Goal: Communication & Community: Participate in discussion

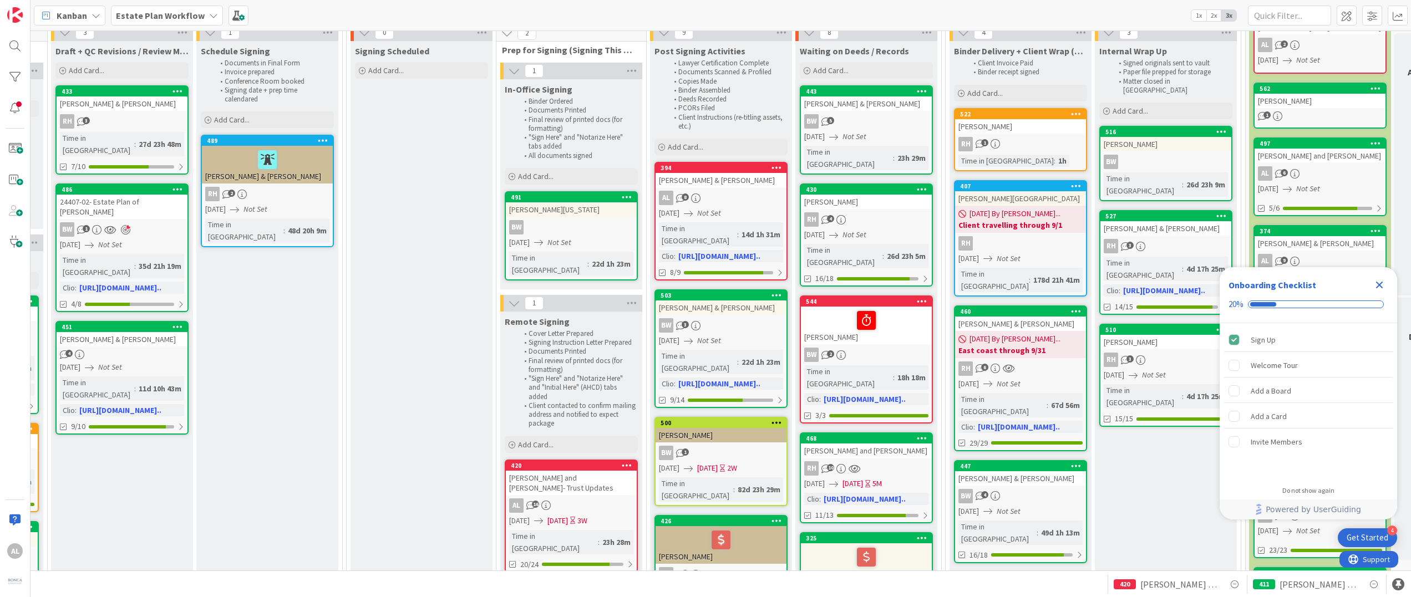
click at [1155, 155] on div "BW" at bounding box center [1165, 162] width 131 height 14
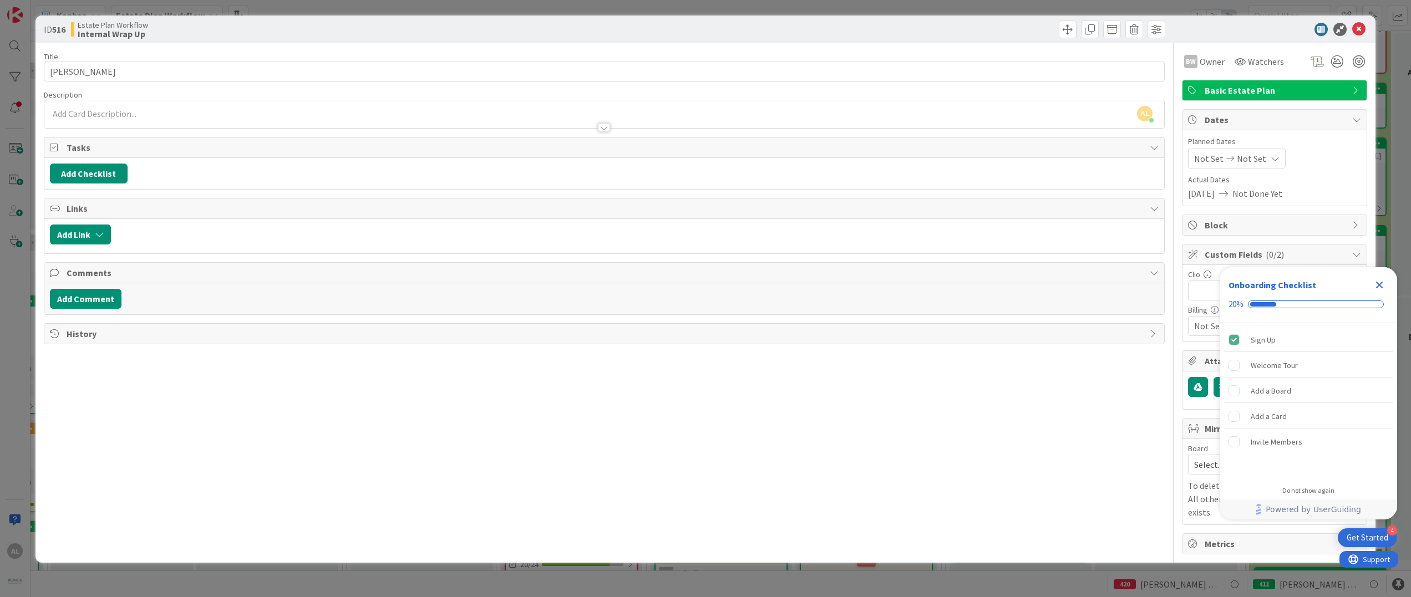
click at [1155, 285] on icon "Close Checklist" at bounding box center [1379, 285] width 7 height 7
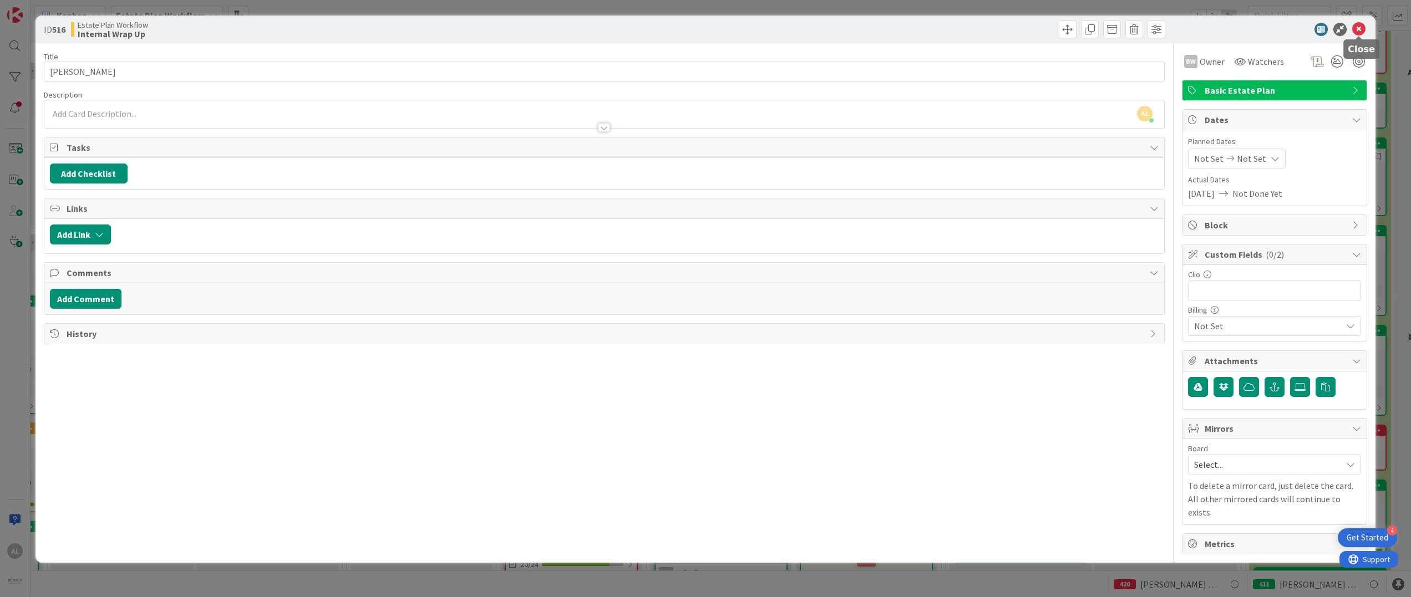
click at [1155, 28] on icon at bounding box center [1358, 29] width 13 height 13
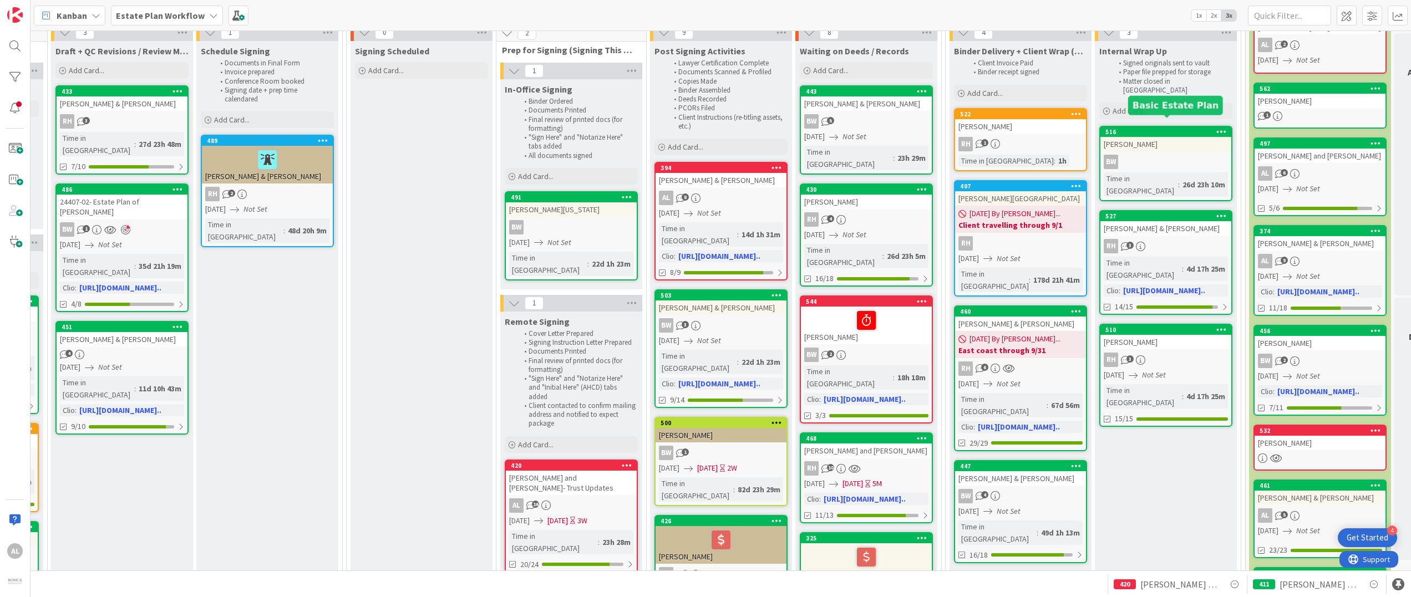
click at [1155, 155] on div "BW" at bounding box center [1165, 162] width 131 height 14
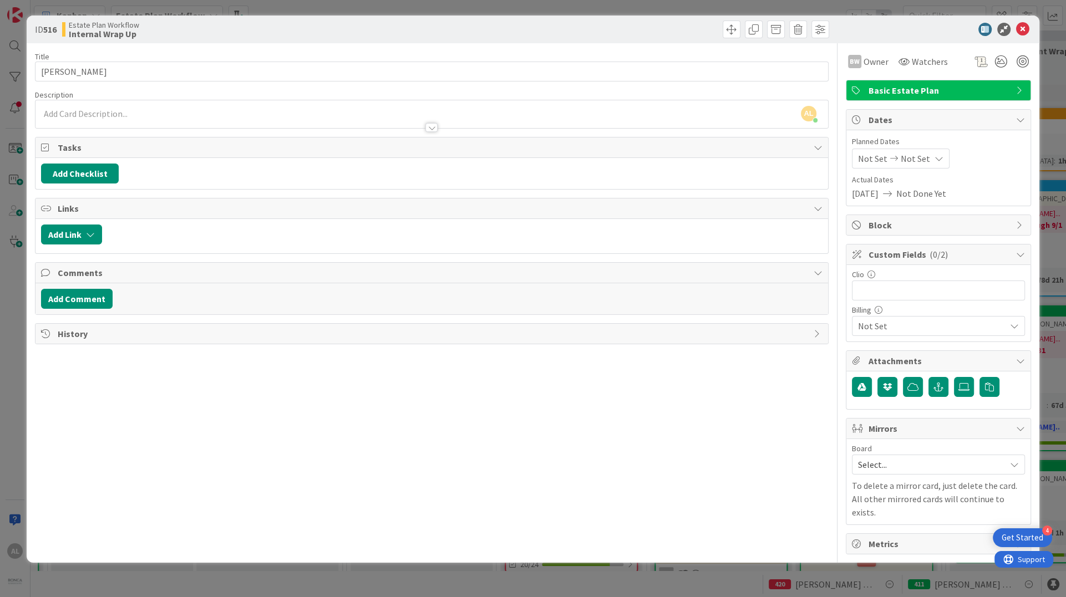
click at [146, 115] on div "AL Anna Luque just joined" at bounding box center [431, 114] width 793 height 28
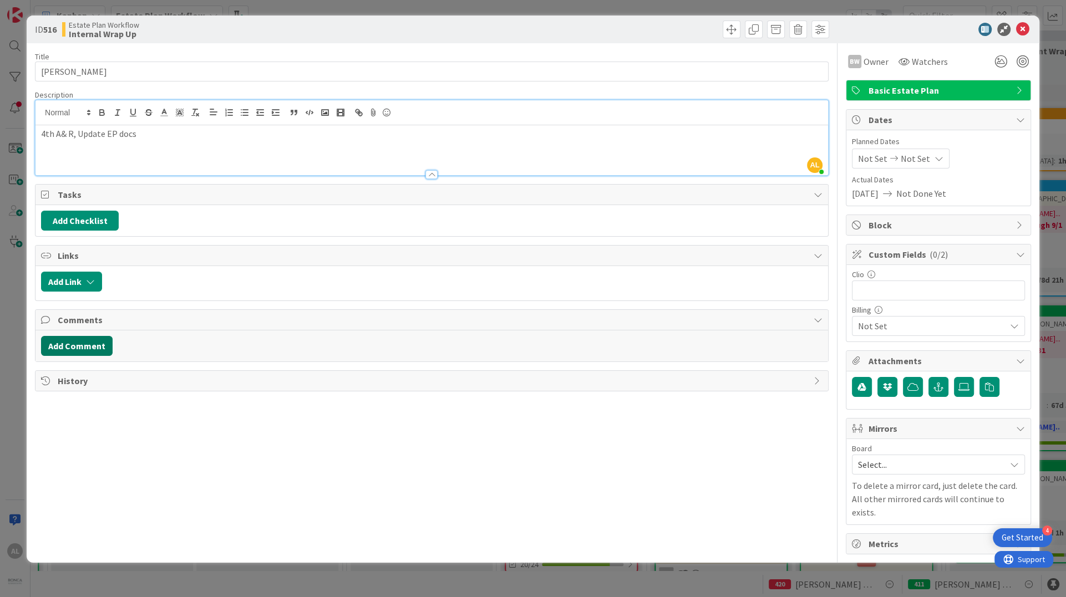
click at [93, 348] on button "Add Comment" at bounding box center [77, 346] width 72 height 20
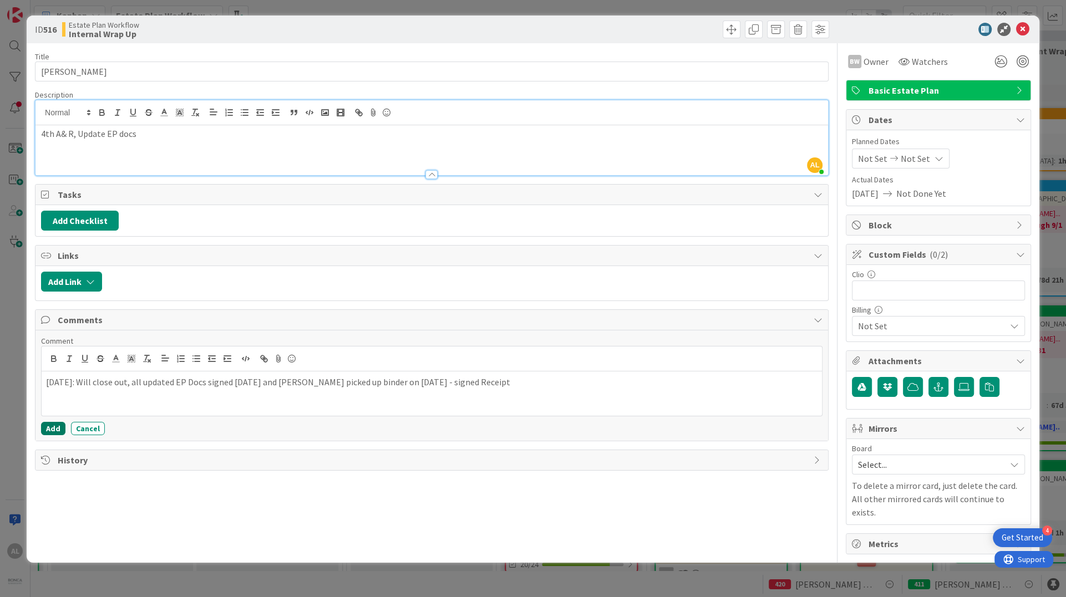
click at [54, 427] on button "Add" at bounding box center [53, 428] width 24 height 13
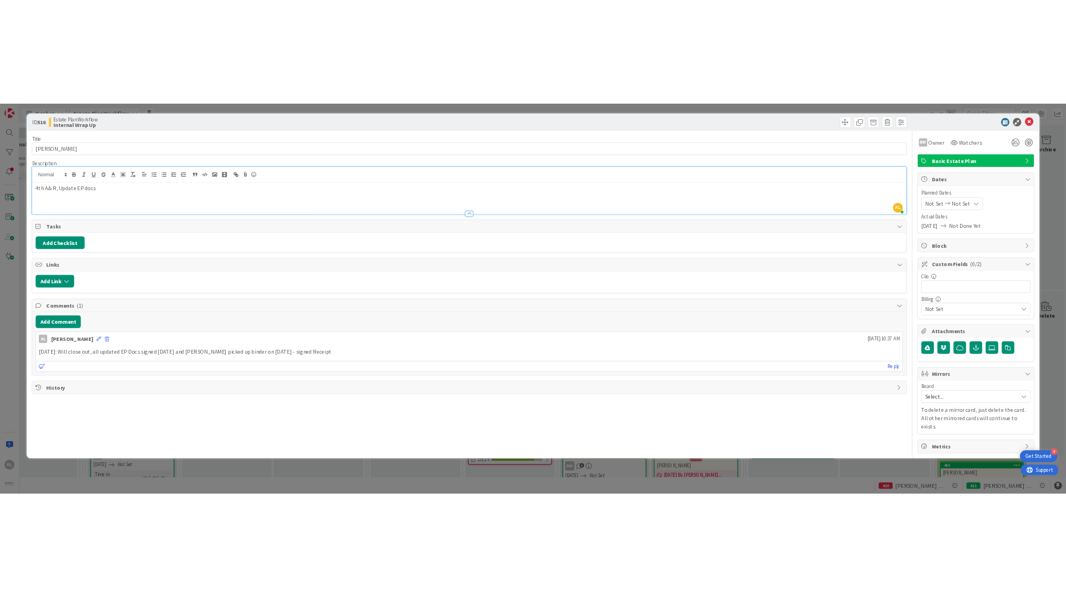
scroll to position [85, 961]
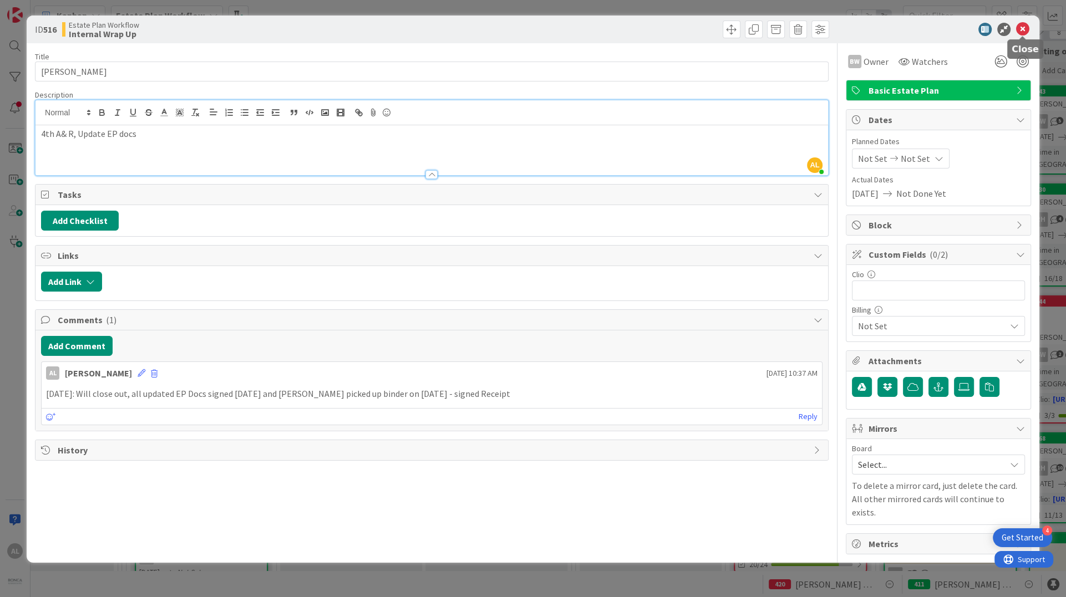
click at [1024, 29] on icon at bounding box center [1022, 29] width 13 height 13
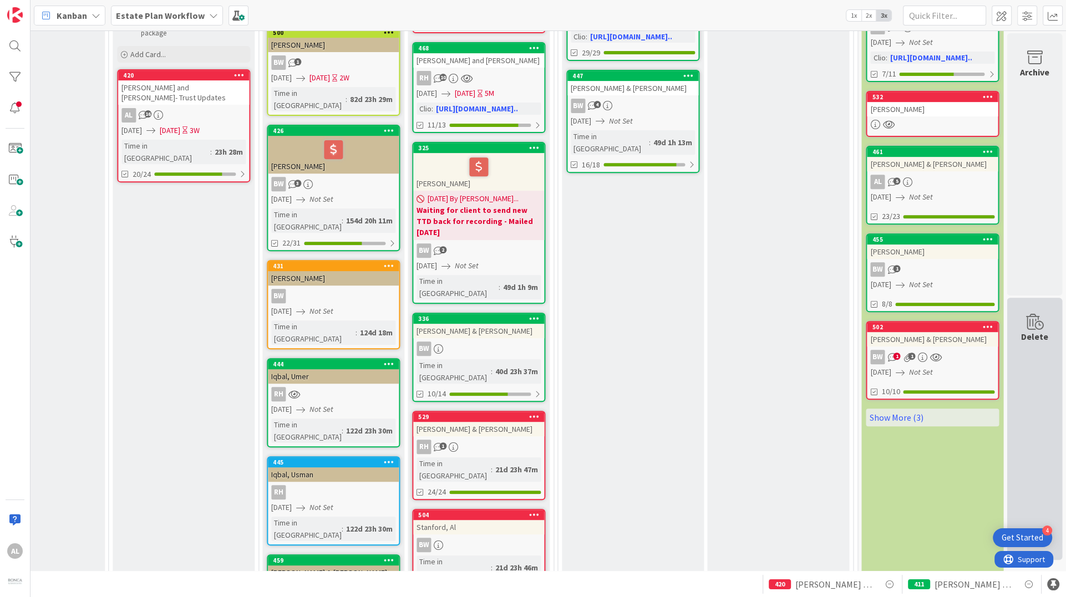
scroll to position [475, 1586]
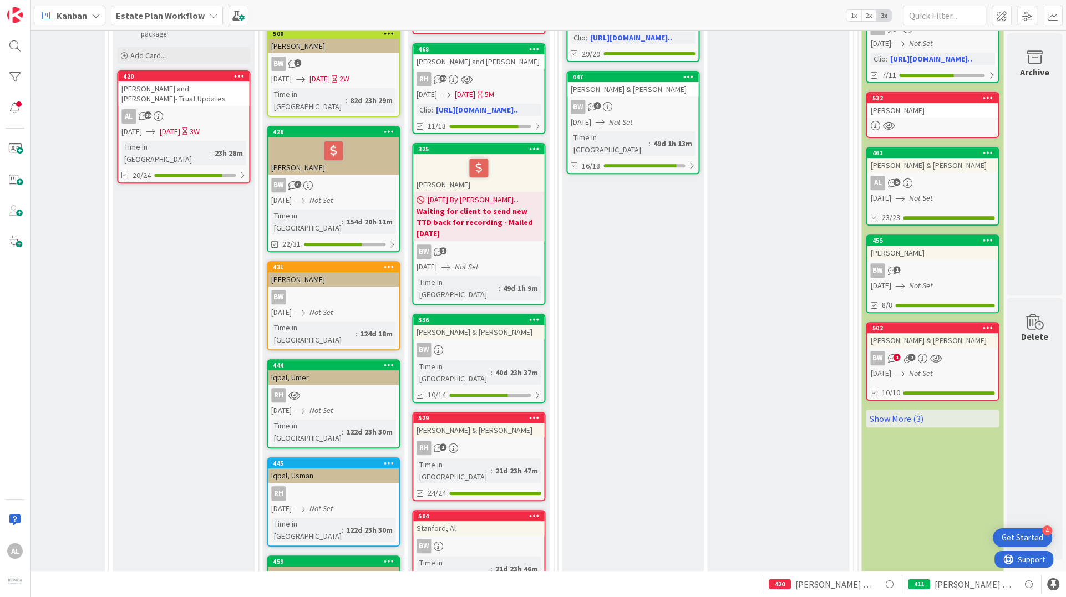
click at [505, 510] on link "504 Stanford, Al BW Time in Column : 21d 23h 46m 2/6" at bounding box center [478, 554] width 133 height 89
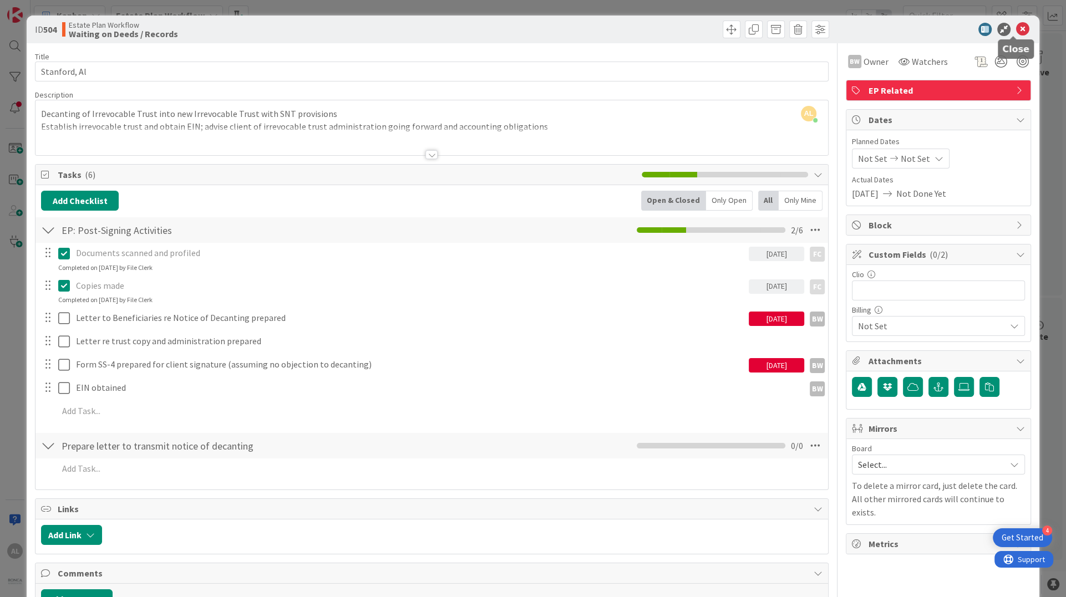
click at [1016, 27] on icon at bounding box center [1022, 29] width 13 height 13
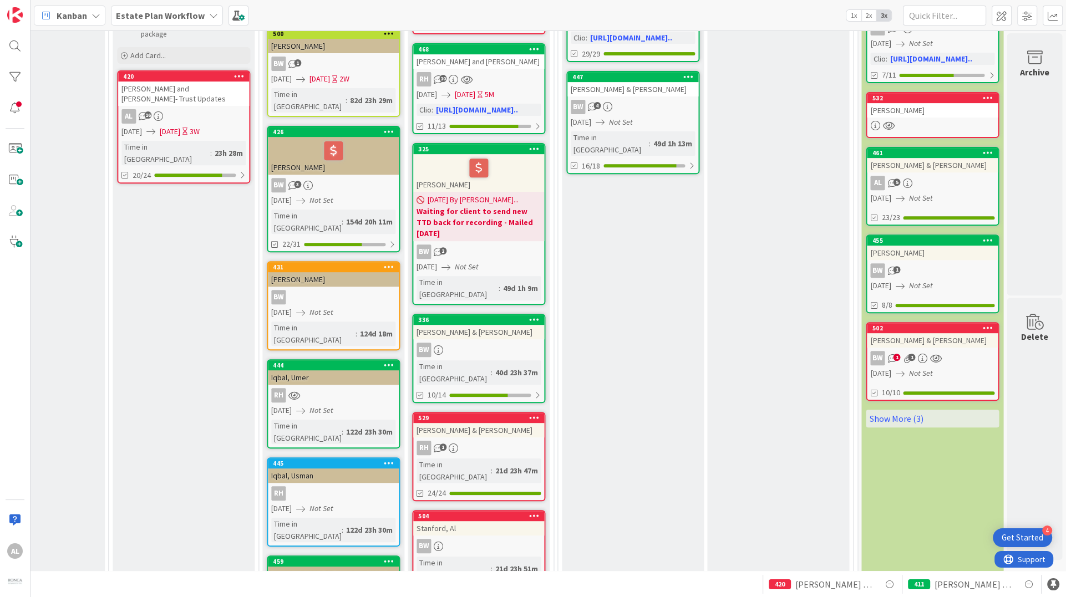
click at [487, 521] on div "Stanford, Al" at bounding box center [478, 528] width 131 height 14
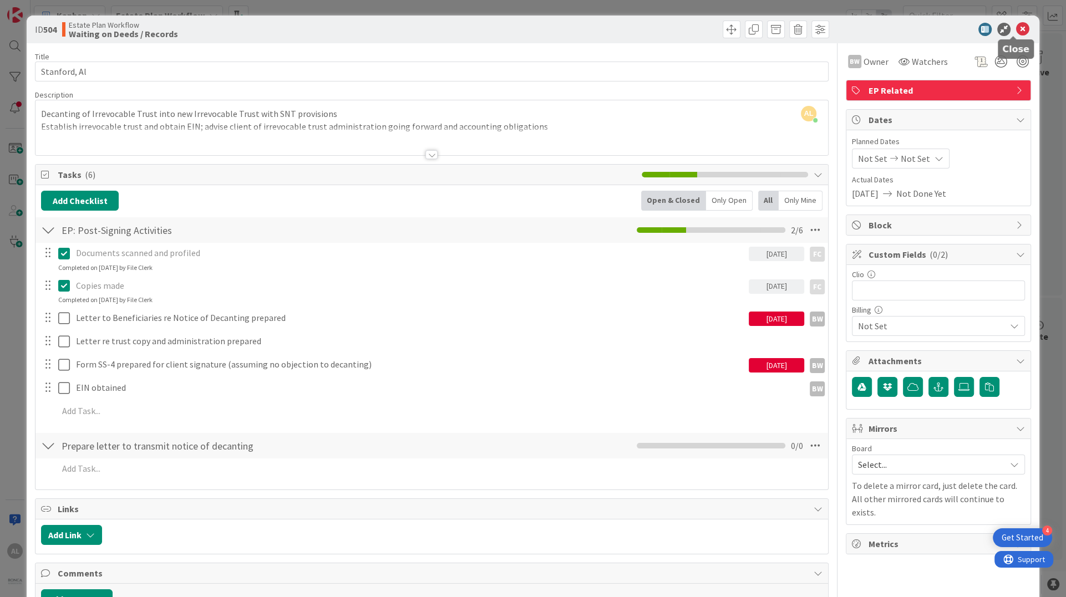
click at [1016, 26] on icon at bounding box center [1022, 29] width 13 height 13
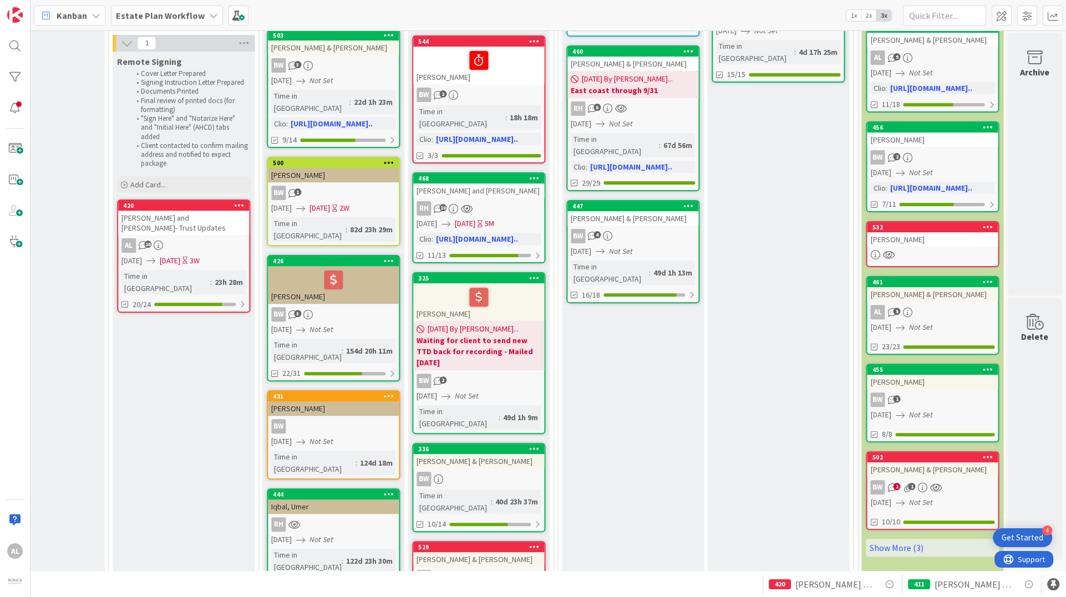
scroll to position [359, 1586]
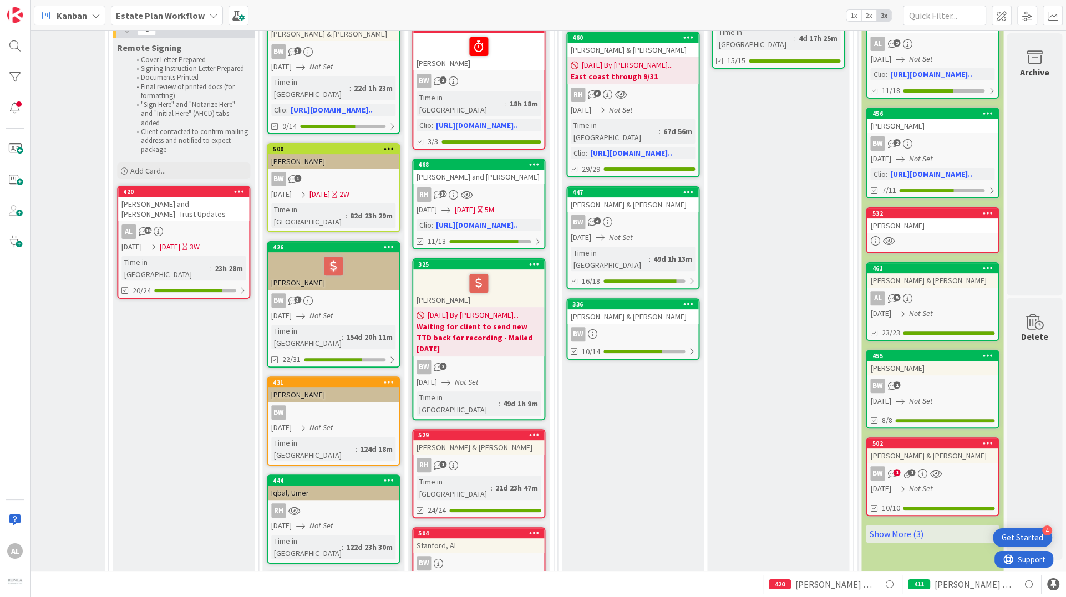
click at [511, 458] on div "RH 1" at bounding box center [478, 465] width 131 height 14
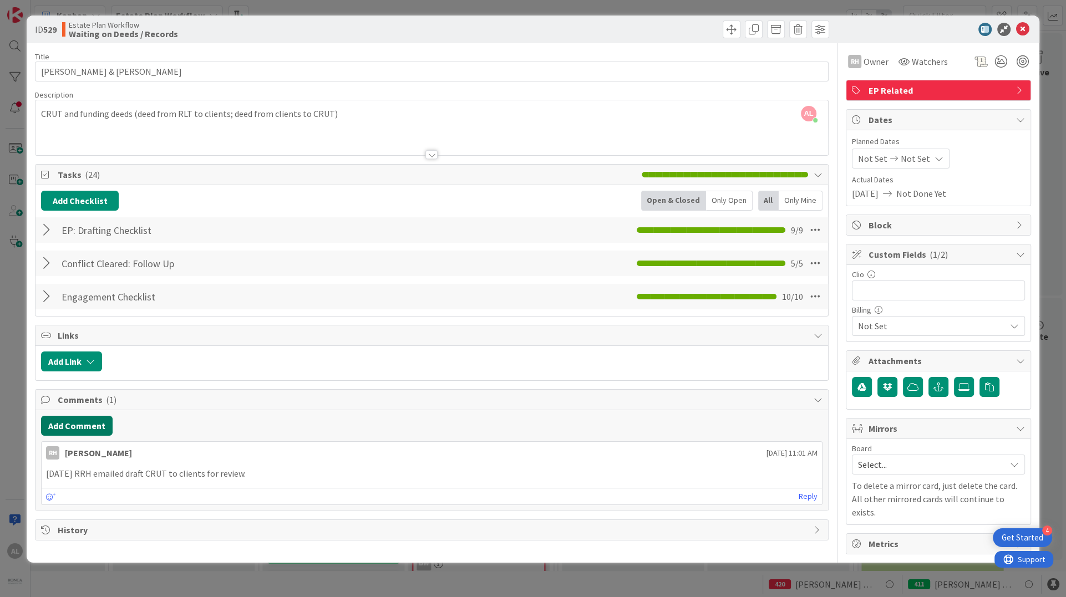
click at [100, 424] on button "Add Comment" at bounding box center [77, 426] width 72 height 20
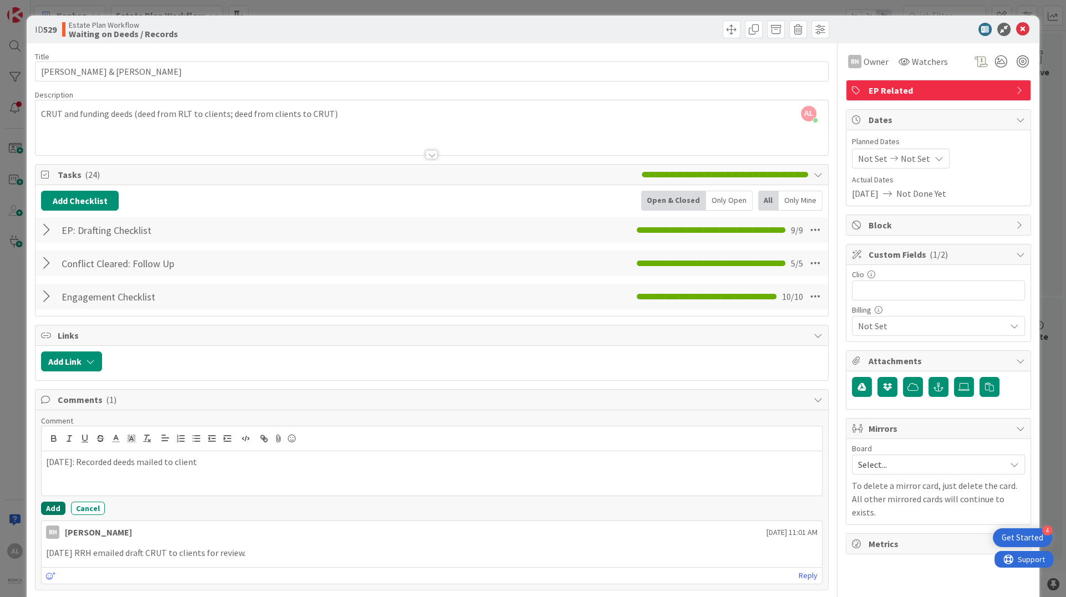
click at [53, 508] on button "Add" at bounding box center [53, 508] width 24 height 13
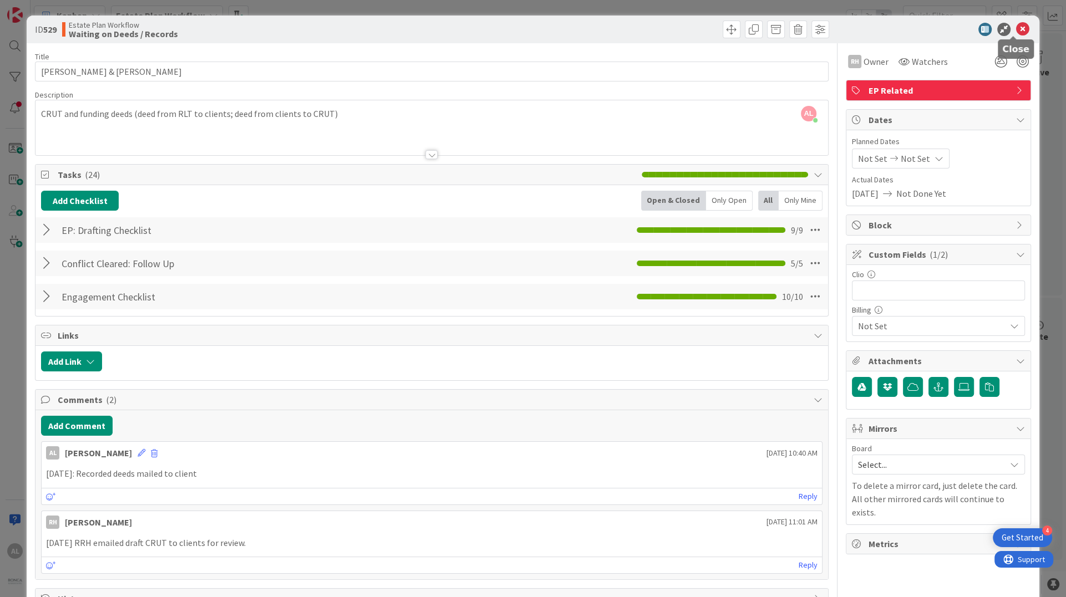
click at [1016, 28] on icon at bounding box center [1022, 29] width 13 height 13
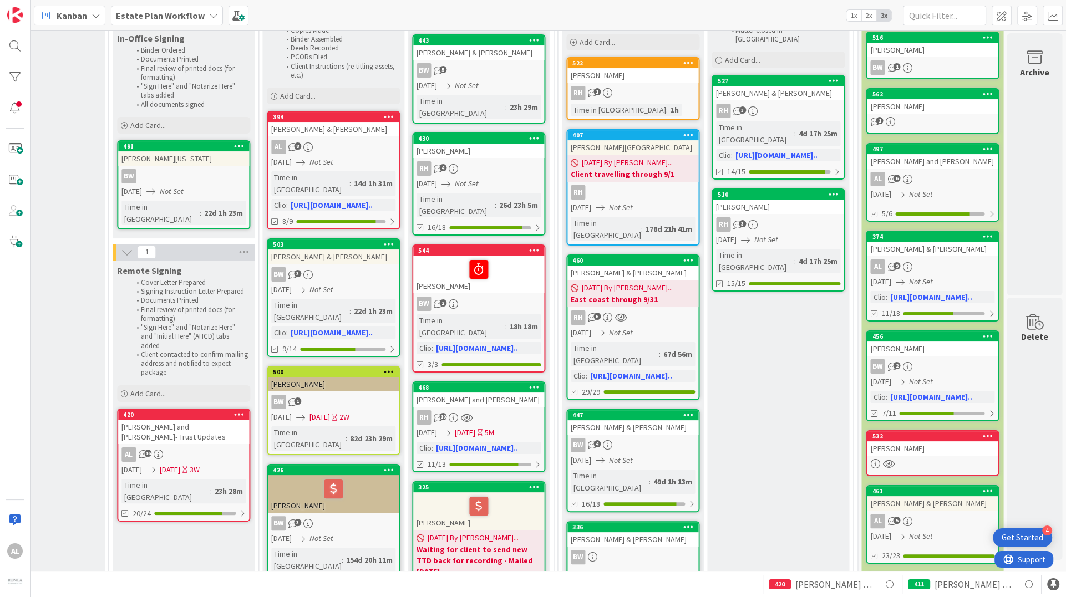
scroll to position [114, 1586]
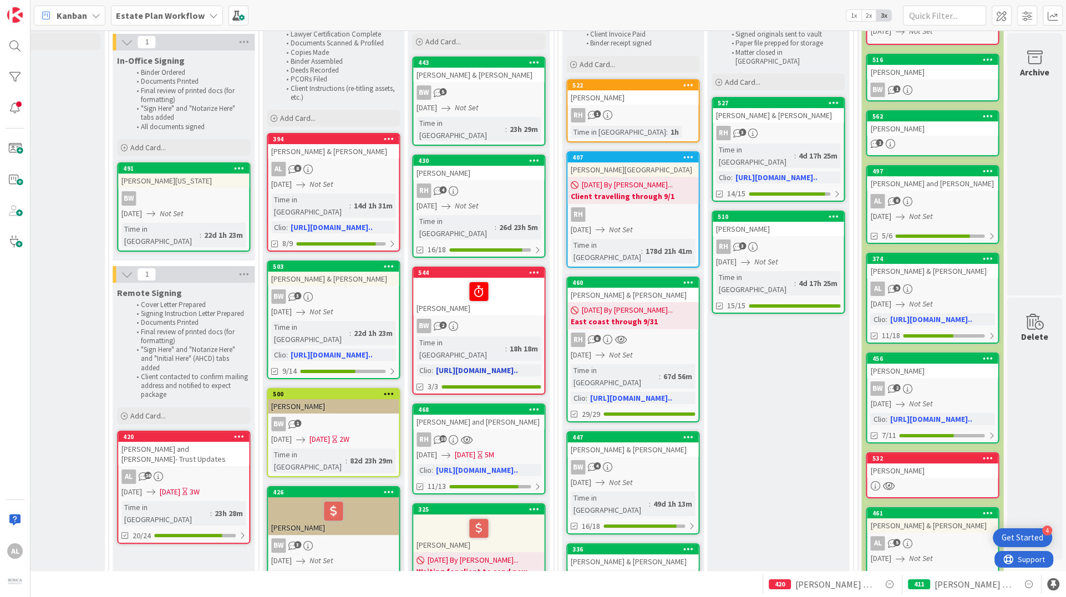
click at [500, 283] on div "Michael Mullahey" at bounding box center [478, 297] width 131 height 38
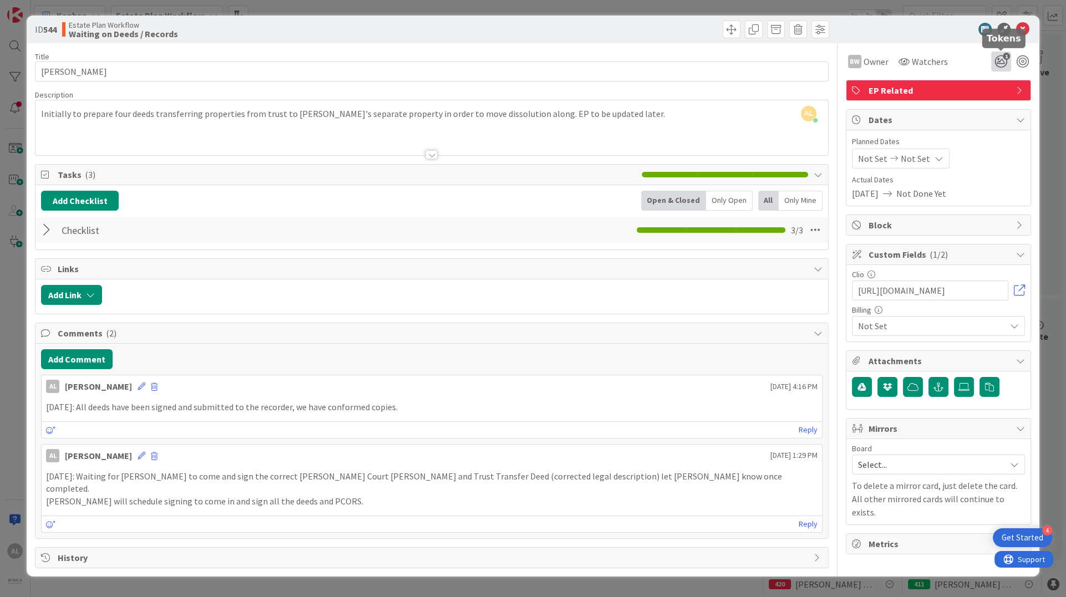
click at [1007, 57] on span "1" at bounding box center [1006, 56] width 7 height 7
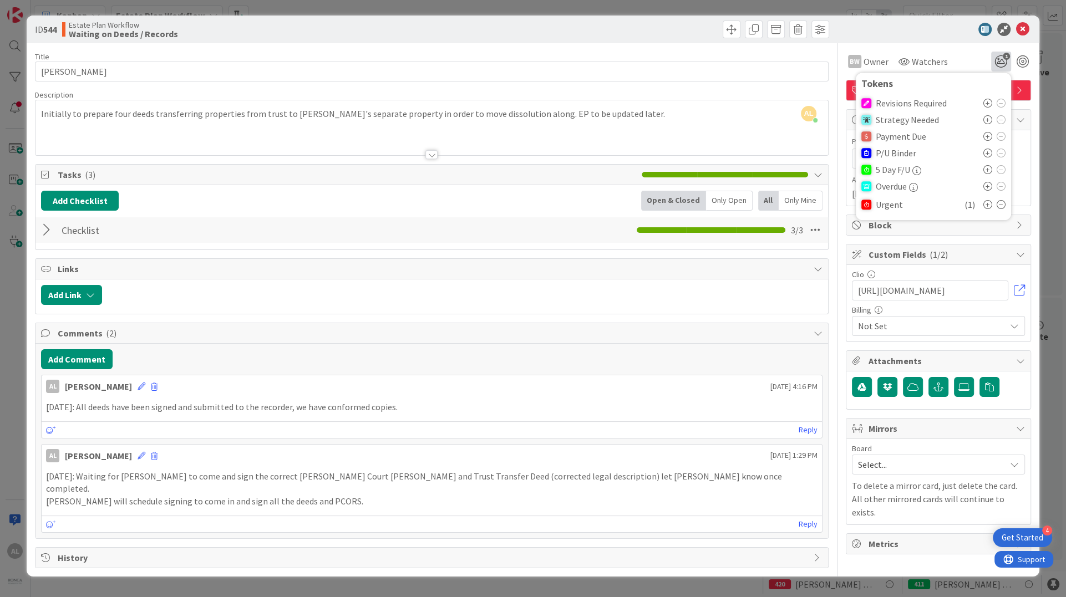
click at [1000, 206] on icon at bounding box center [1001, 204] width 9 height 9
click at [1021, 26] on icon at bounding box center [1022, 29] width 13 height 13
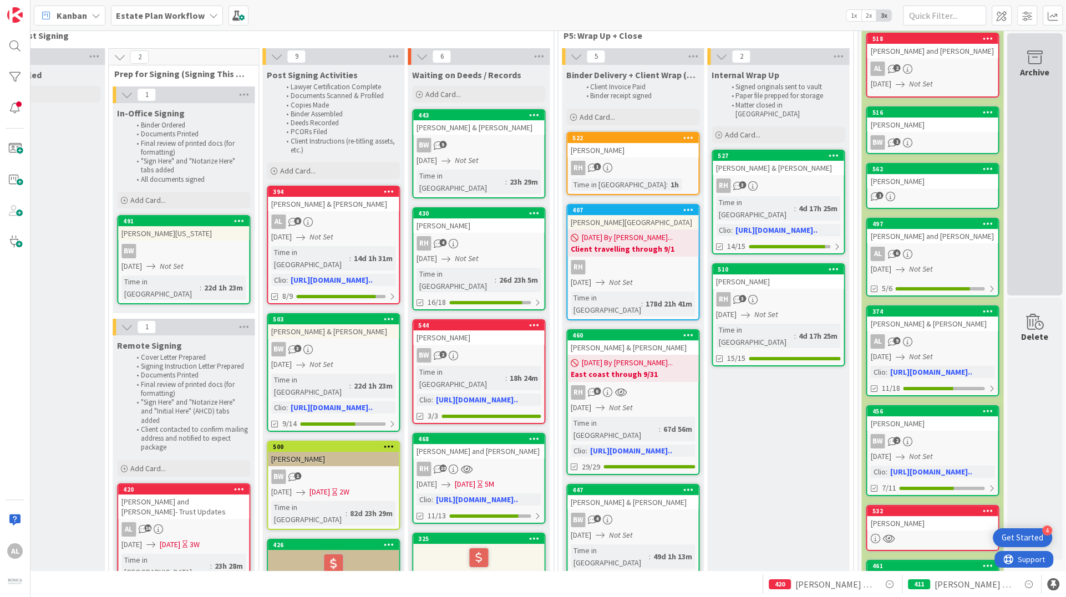
scroll to position [55, 1586]
